Goal: Navigation & Orientation: Understand site structure

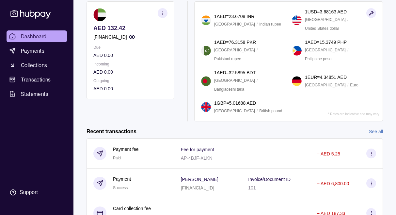
scroll to position [66, 0]
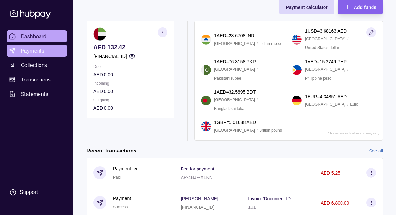
click at [46, 52] on link "Payments" at bounding box center [37, 51] width 60 height 12
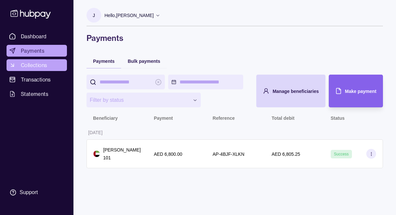
click at [43, 67] on span "Collections" at bounding box center [34, 65] width 26 height 8
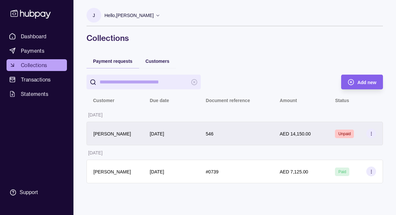
click at [133, 135] on div "[PERSON_NAME]" at bounding box center [114, 133] width 43 height 8
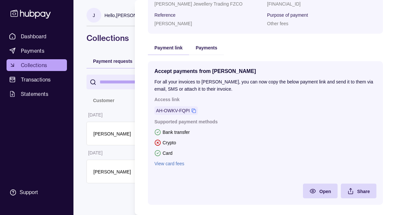
scroll to position [181, 0]
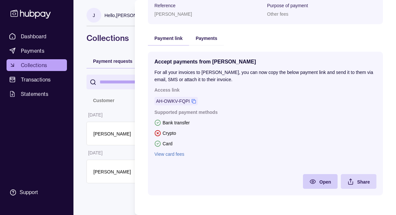
click at [318, 180] on div "Open" at bounding box center [315, 181] width 31 height 15
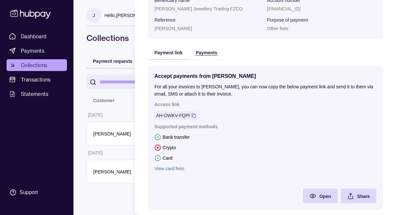
click at [207, 51] on div "Payment request Unpaid Customer [PERSON_NAME] Due date [DATE] Document referenc…" at bounding box center [265, 42] width 235 height 348
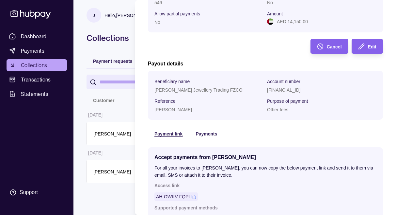
click at [168, 135] on span "Payment link" at bounding box center [169, 133] width 28 height 5
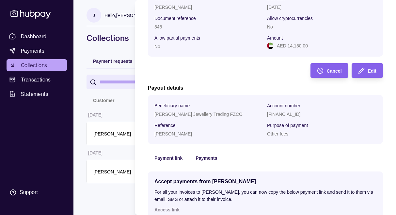
scroll to position [23, 0]
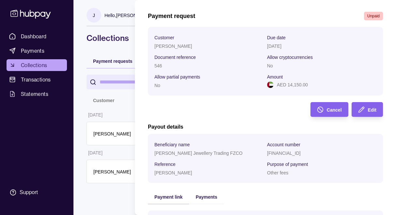
click at [117, 106] on html "Dashboard Payments Collections Transactions Statements Support J Hello, [PERSON…" at bounding box center [198, 107] width 396 height 215
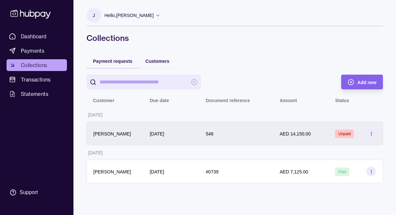
click at [152, 136] on div "[DATE]" at bounding box center [157, 133] width 14 height 8
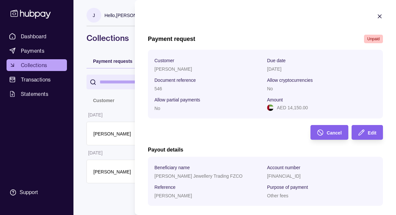
click at [106, 107] on html "Dashboard Payments Collections Transactions Statements Support J Hello, [PERSON…" at bounding box center [198, 107] width 396 height 215
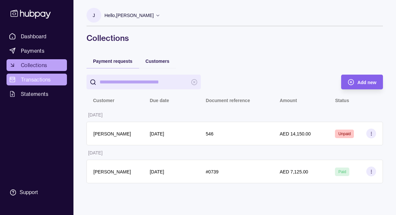
click at [38, 78] on span "Transactions" at bounding box center [36, 79] width 30 height 8
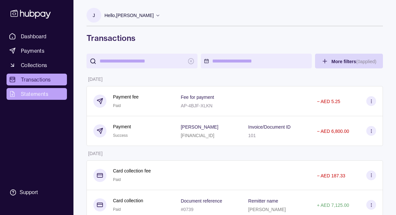
click at [53, 93] on link "Statements" at bounding box center [37, 94] width 60 height 12
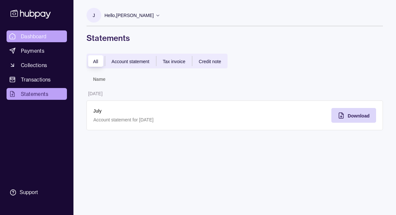
click at [49, 31] on link "Dashboard" at bounding box center [37, 36] width 60 height 12
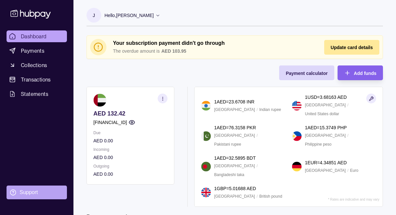
click at [29, 194] on div "Support" at bounding box center [29, 191] width 18 height 7
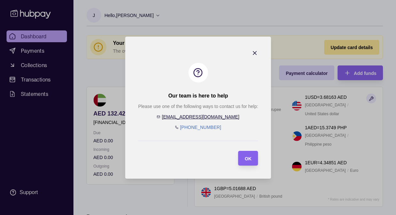
click at [208, 117] on link "[EMAIL_ADDRESS][DOMAIN_NAME]" at bounding box center [200, 116] width 77 height 5
click at [253, 54] on icon "button" at bounding box center [255, 53] width 7 height 7
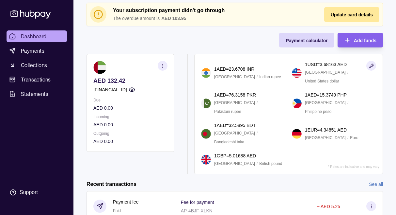
scroll to position [106, 0]
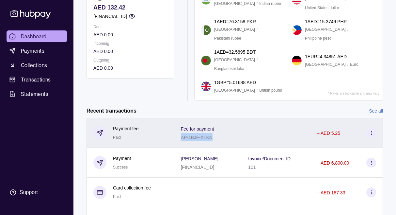
drag, startPoint x: 174, startPoint y: 115, endPoint x: 209, endPoint y: 116, distance: 34.6
click at [209, 118] on div "Fee for payment AP-4BJF-XLKN" at bounding box center [208, 133] width 68 height 30
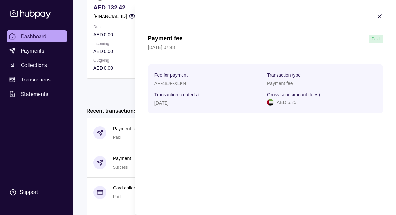
click at [376, 17] on section "Payment fee Paid [DATE] 07:48 Fee for payment AP-4BJF-XLKN Transaction type Pay…" at bounding box center [265, 63] width 261 height 126
click at [378, 17] on icon "button" at bounding box center [380, 16] width 7 height 7
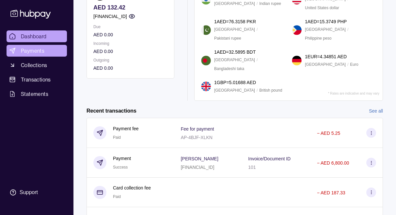
click at [45, 53] on link "Payments" at bounding box center [37, 51] width 60 height 12
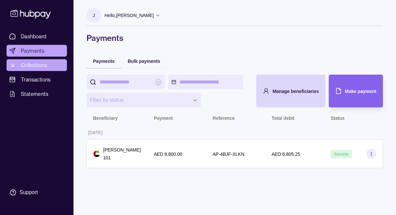
click at [42, 65] on span "Collections" at bounding box center [34, 65] width 26 height 8
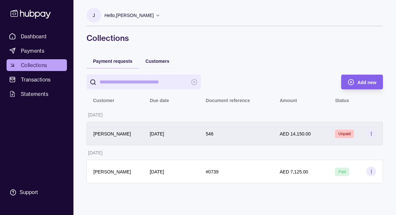
click at [155, 138] on div "[DATE]" at bounding box center [171, 134] width 56 height 24
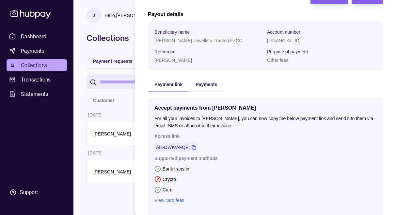
scroll to position [163, 0]
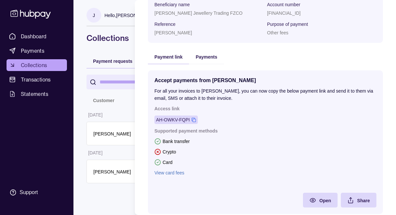
click at [195, 120] on icon at bounding box center [193, 119] width 5 height 5
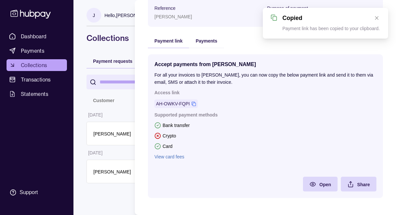
scroll to position [181, 0]
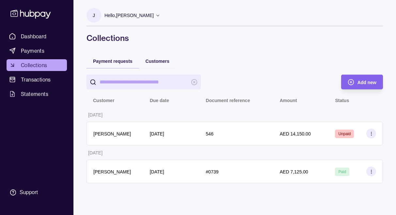
click at [130, 46] on html "Dashboard Payments Collections Transactions Statements Support J Hello, [PERSON…" at bounding box center [198, 107] width 396 height 215
